Goal: Browse casually

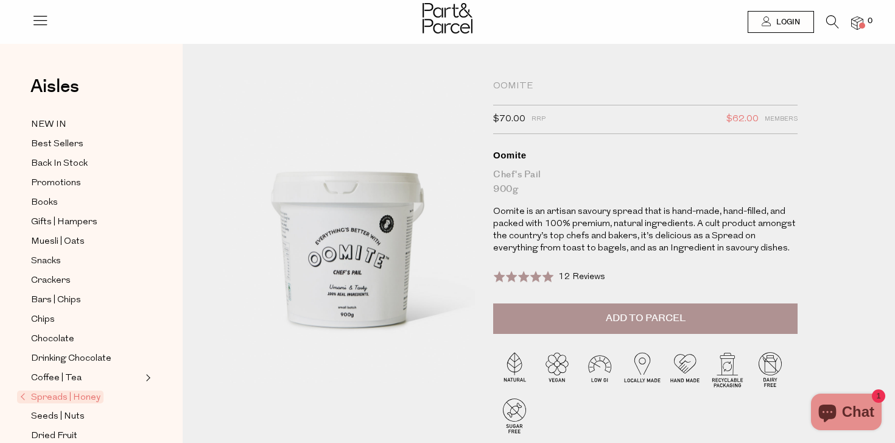
click at [454, 13] on img at bounding box center [447, 18] width 50 height 30
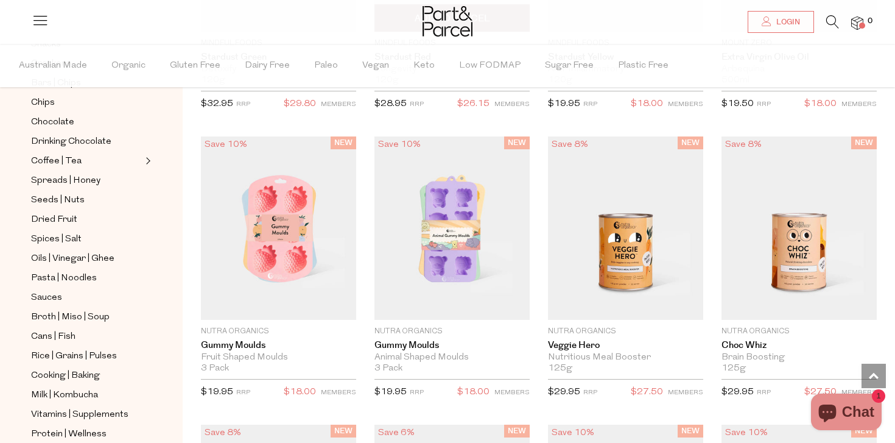
scroll to position [1224, 0]
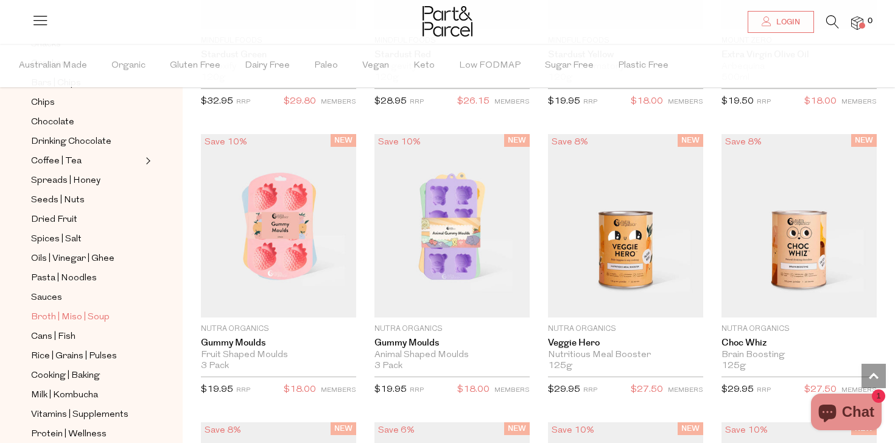
click at [83, 317] on span "Broth | Miso | Soup" at bounding box center [70, 317] width 79 height 15
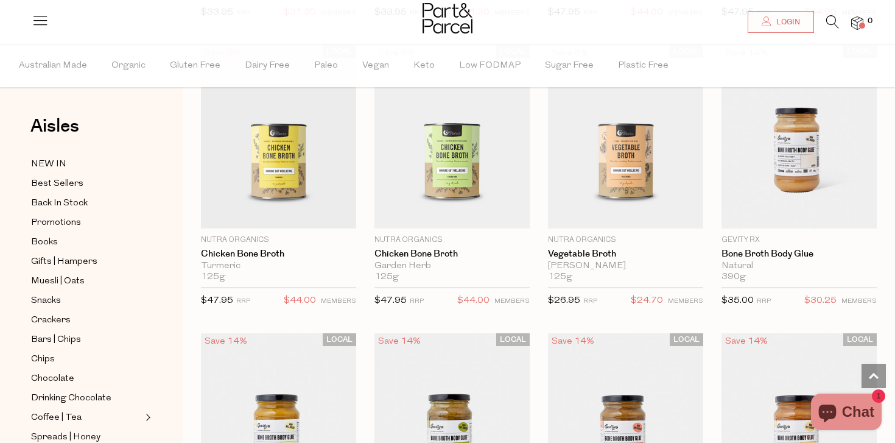
scroll to position [689, 0]
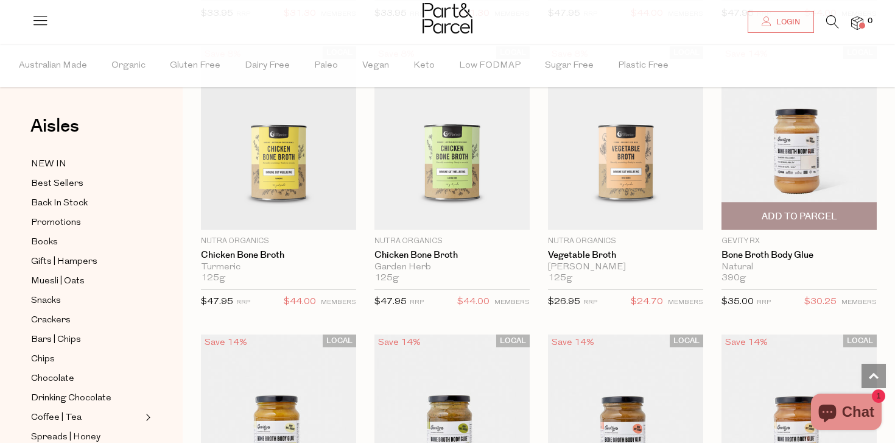
click at [780, 143] on img at bounding box center [798, 137] width 155 height 183
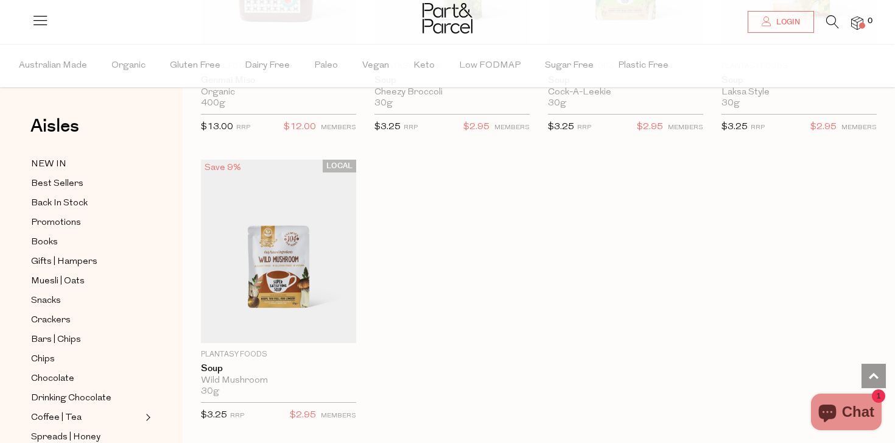
scroll to position [2311, 0]
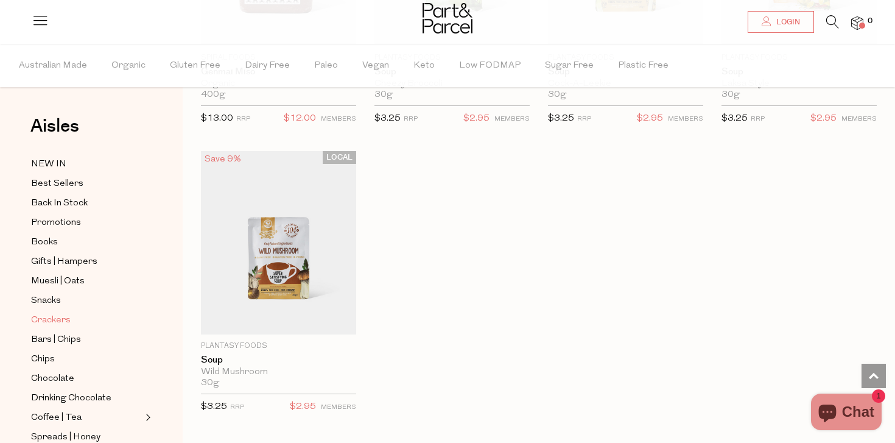
click at [50, 321] on span "Crackers" at bounding box center [51, 320] width 40 height 15
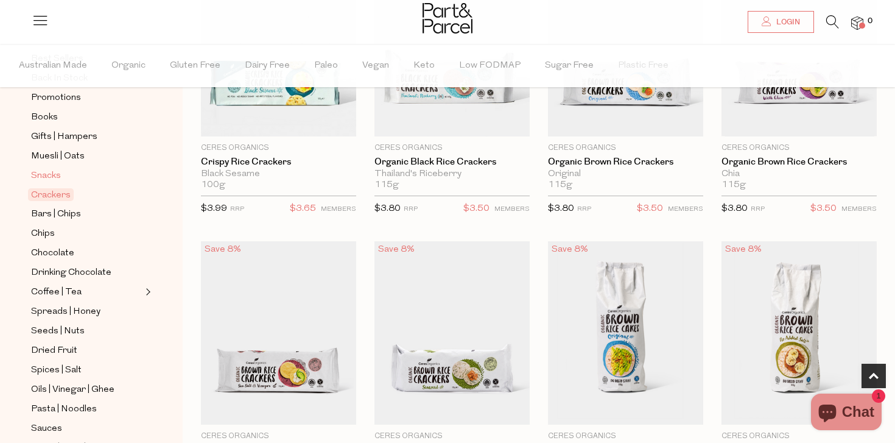
scroll to position [136, 0]
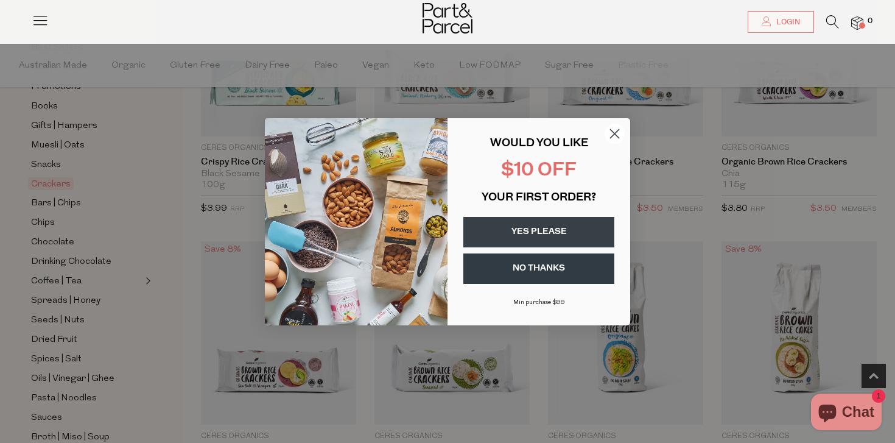
click at [198, 281] on div "Close dialog WOULD YOU LIKE $10 OFF YOUR FIRST ORDER? YES PLEASE NO THANKS [PER…" at bounding box center [447, 221] width 895 height 443
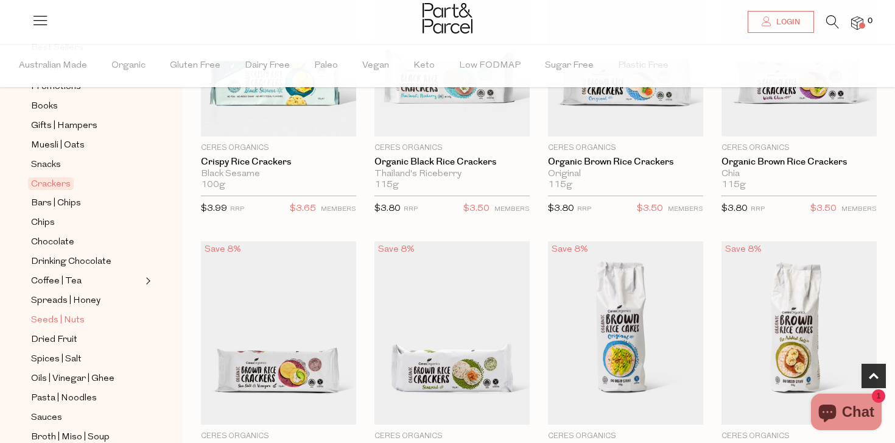
click at [52, 321] on span "Seeds | Nuts" at bounding box center [58, 320] width 54 height 15
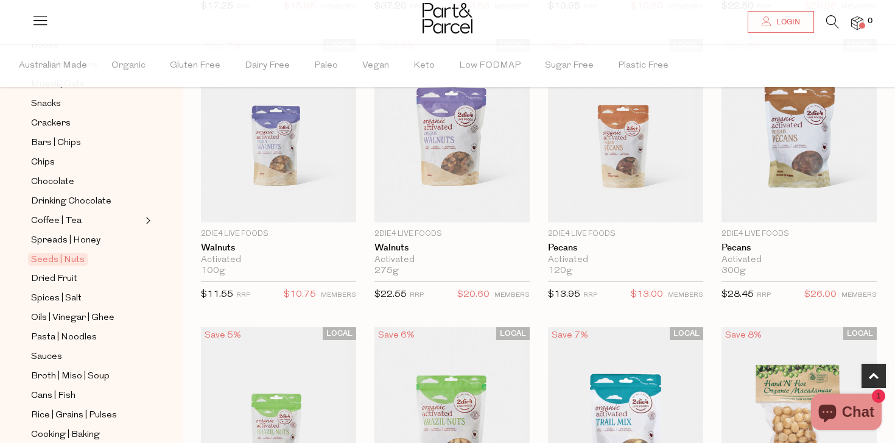
scroll to position [210, 0]
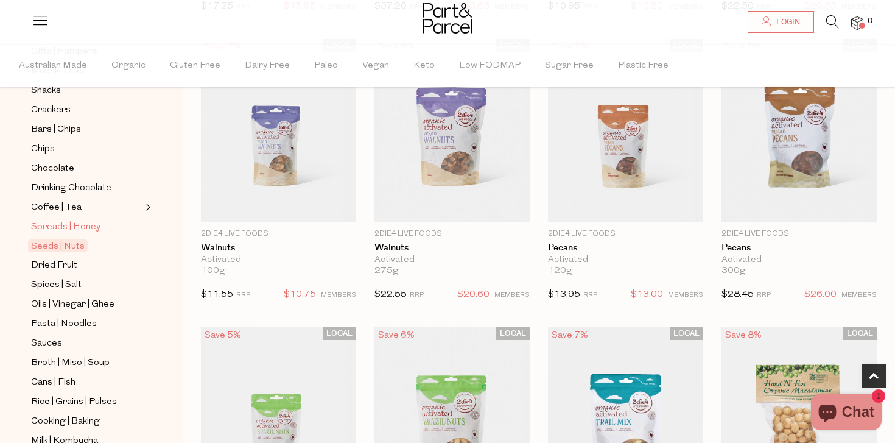
click at [58, 230] on span "Spreads | Honey" at bounding box center [65, 227] width 69 height 15
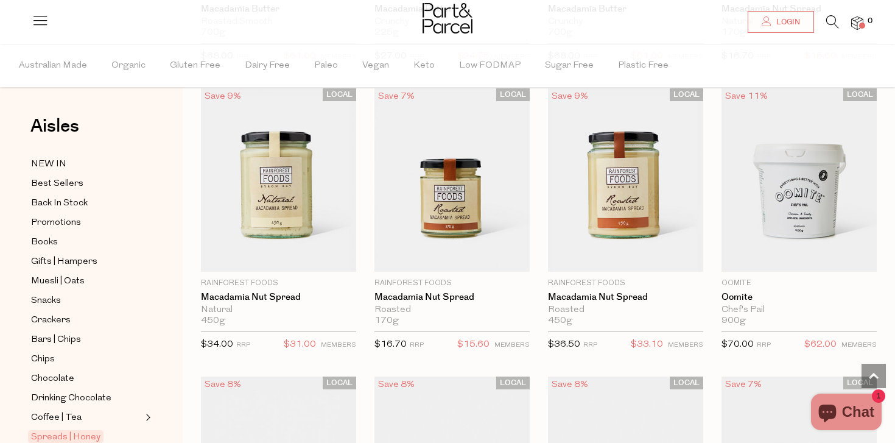
scroll to position [1498, 0]
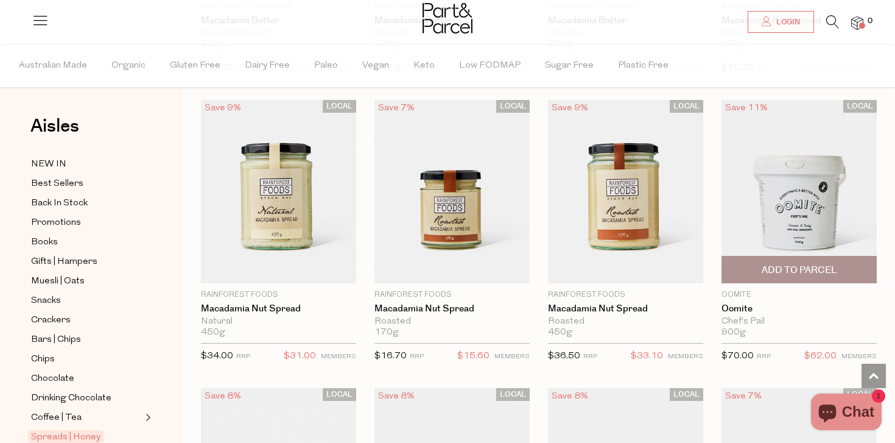
click at [802, 186] on img at bounding box center [798, 191] width 155 height 183
